Goal: Task Accomplishment & Management: Manage account settings

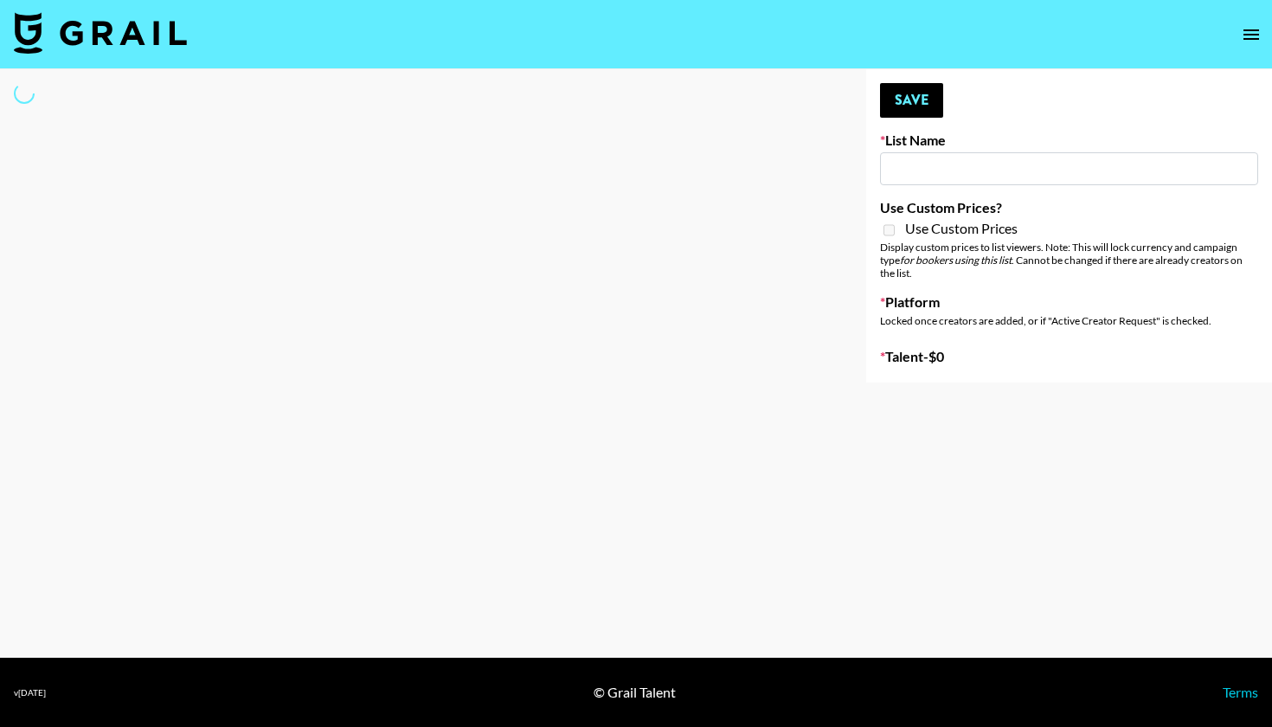
type input "[PERSON_NAME] Live"
select select "Song"
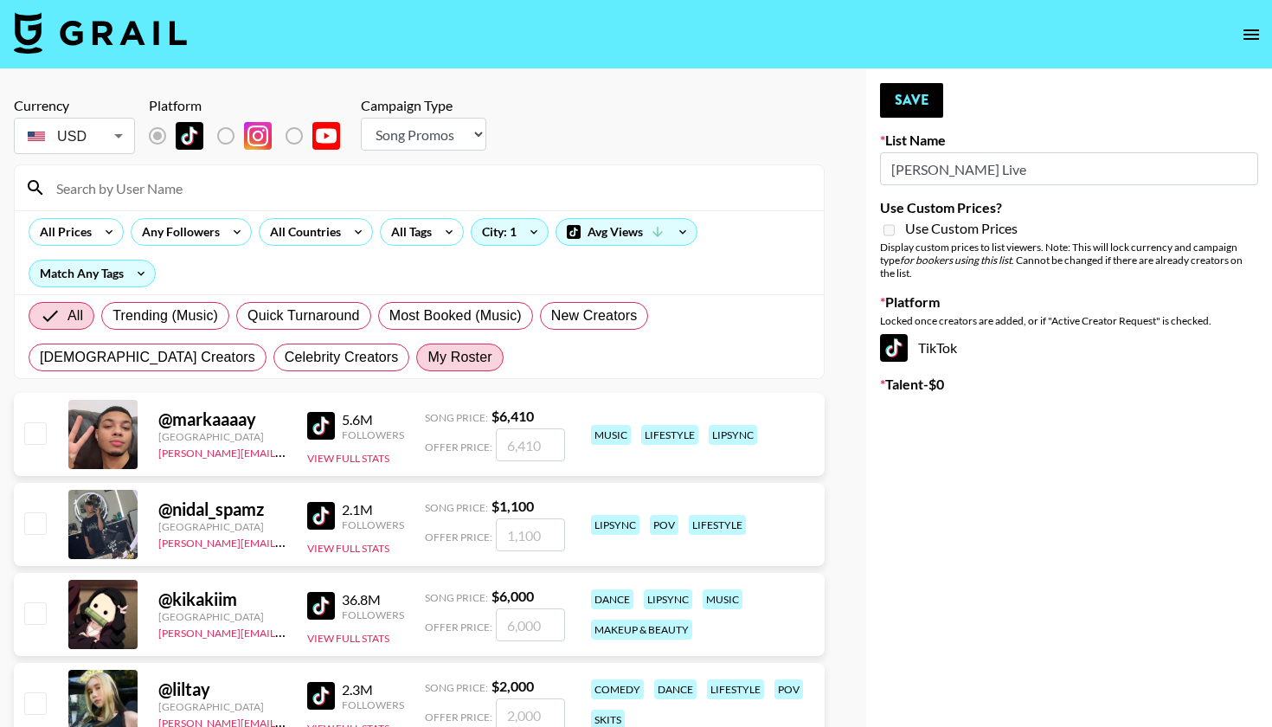
click at [416, 344] on label "My Roster" at bounding box center [459, 358] width 87 height 28
click at [428, 357] on input "My Roster" at bounding box center [428, 357] width 0 height 0
radio input "true"
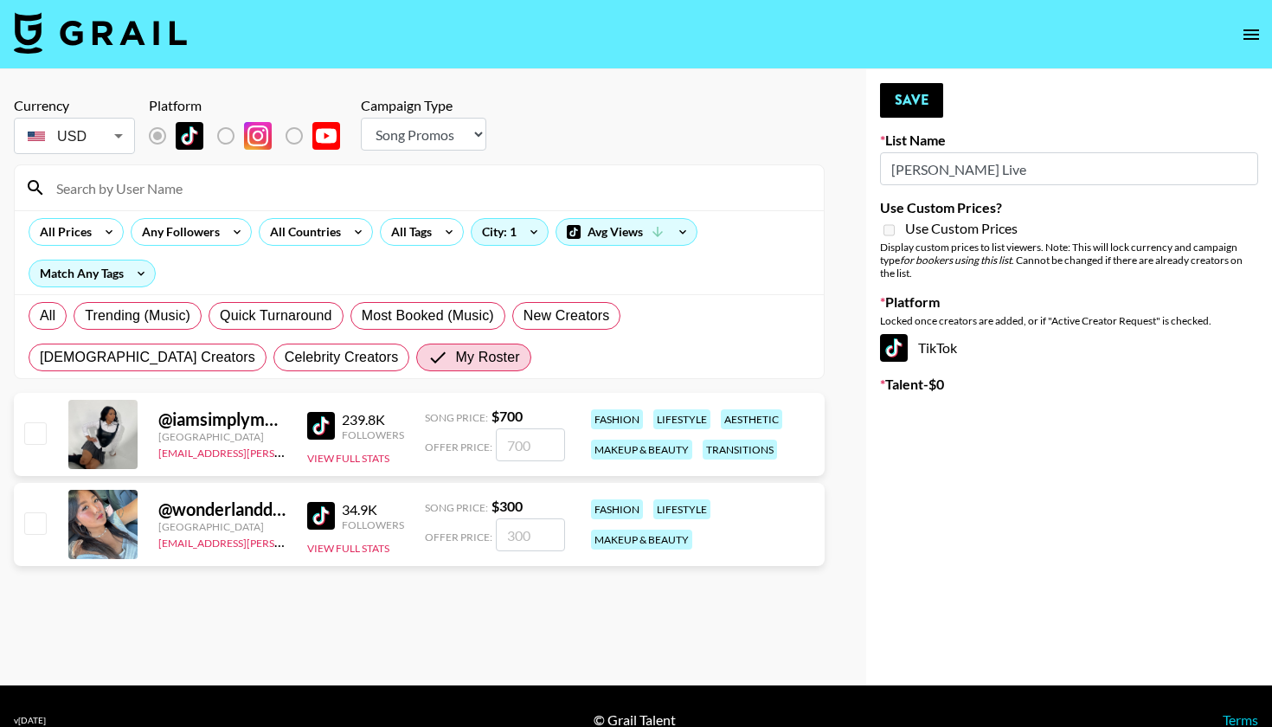
click at [37, 524] on input "checkbox" at bounding box center [34, 522] width 21 height 21
checkbox input "true"
type input "300"
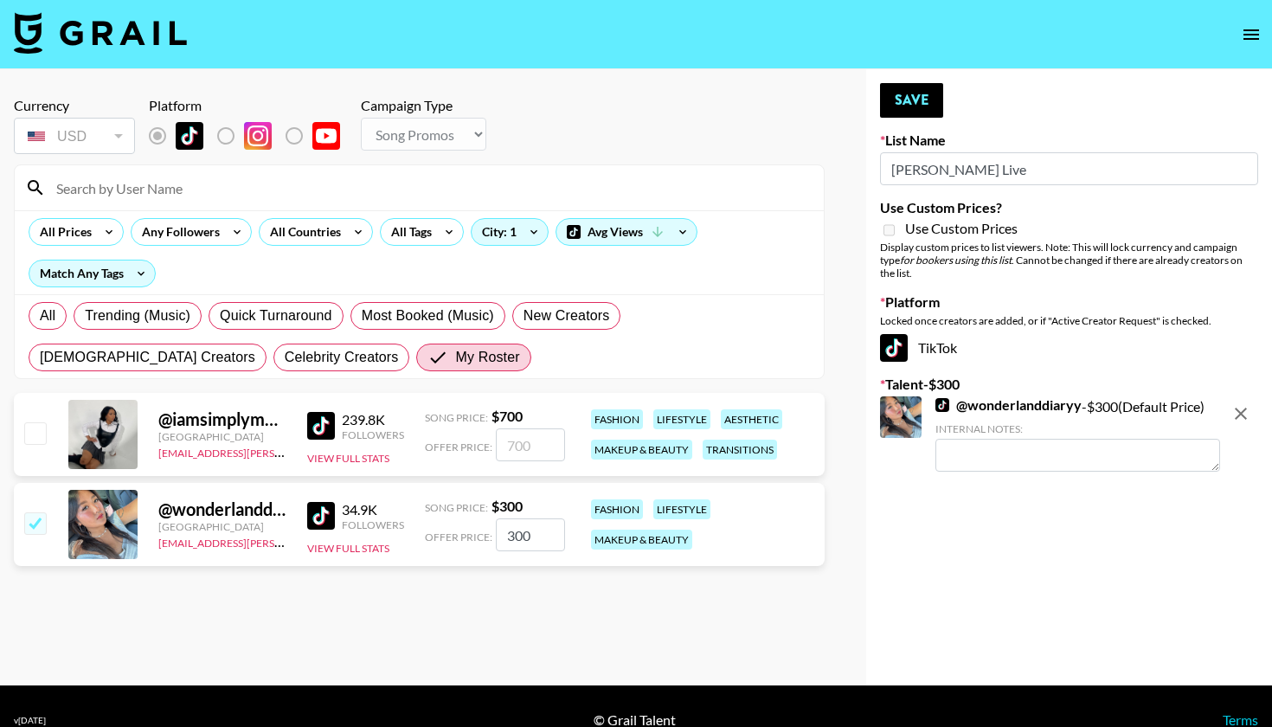
click at [38, 443] on input "checkbox" at bounding box center [34, 432] width 21 height 21
checkbox input "true"
type input "700"
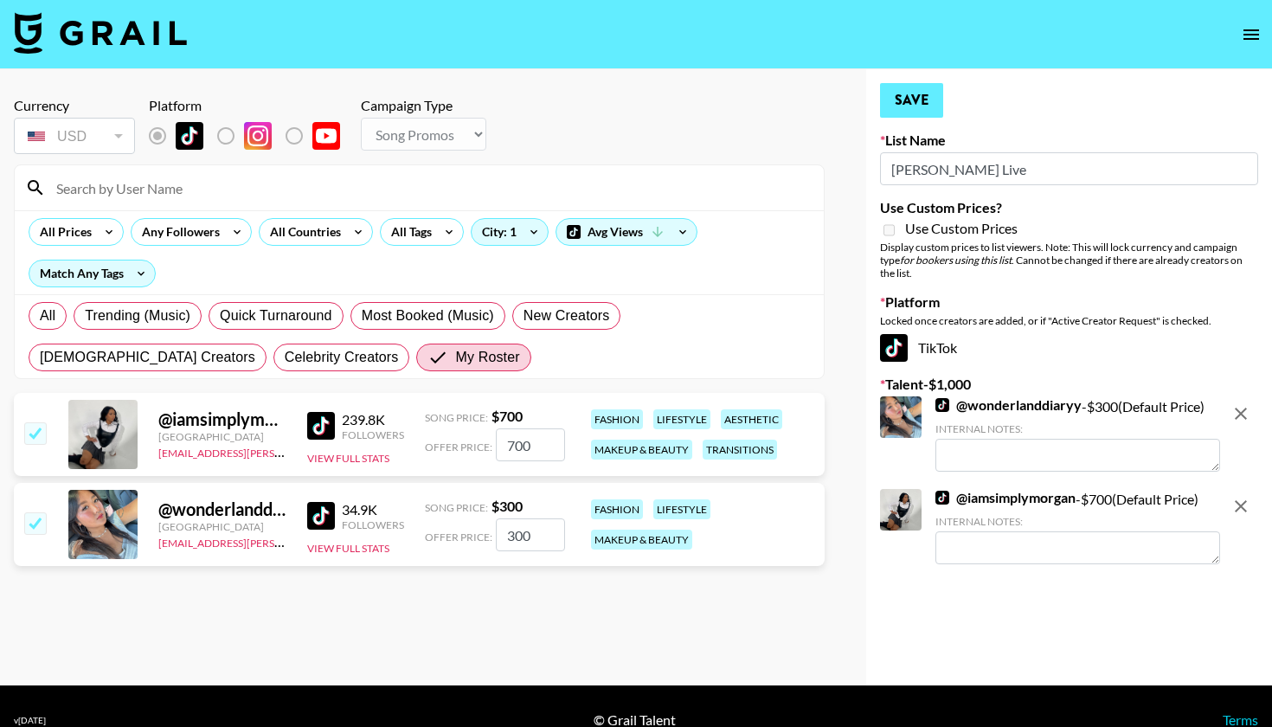
click at [910, 103] on button "Save" at bounding box center [911, 100] width 63 height 35
radio input "true"
